Goal: Check status

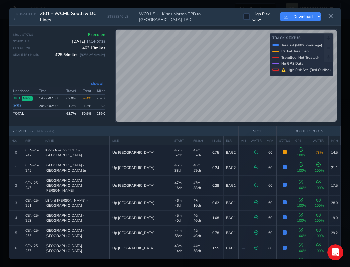
scroll to position [761, 0]
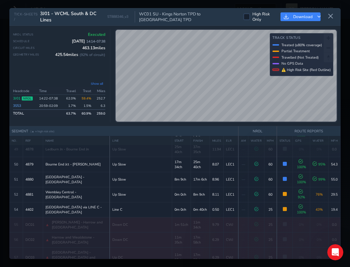
click at [333, 15] on icon at bounding box center [331, 16] width 6 height 6
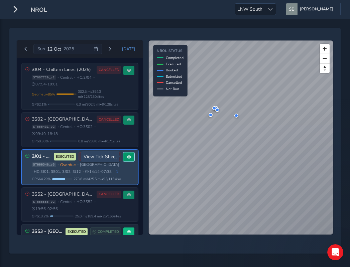
click at [129, 156] on button at bounding box center [128, 156] width 11 height 9
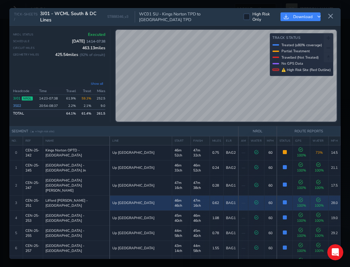
click at [299, 198] on icon at bounding box center [301, 200] width 4 height 4
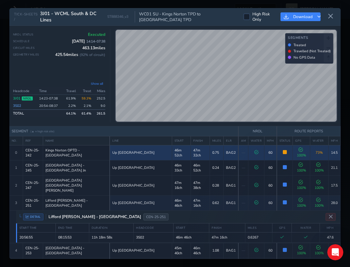
click at [316, 153] on span "73 %" at bounding box center [319, 152] width 7 height 5
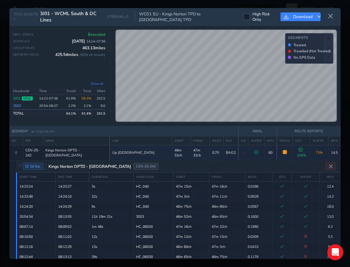
click at [33, 166] on span "DETAIL" at bounding box center [33, 166] width 20 height 7
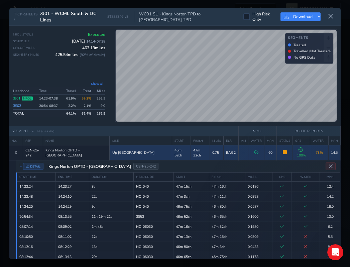
click at [316, 151] on span "73 %" at bounding box center [319, 152] width 7 height 5
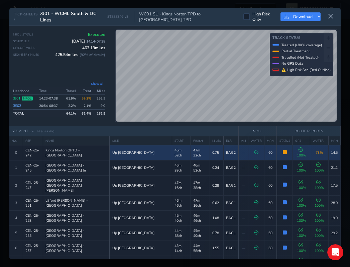
click at [316, 152] on span "73 %" at bounding box center [319, 152] width 7 height 5
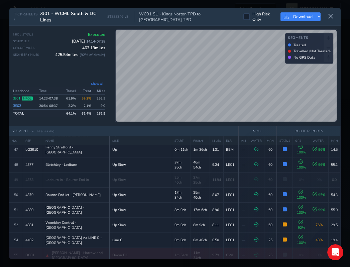
scroll to position [831, 0]
